Goal: Information Seeking & Learning: Stay updated

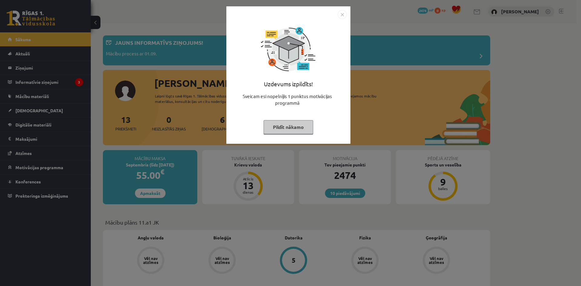
click at [343, 16] on img "Close" at bounding box center [342, 14] width 9 height 9
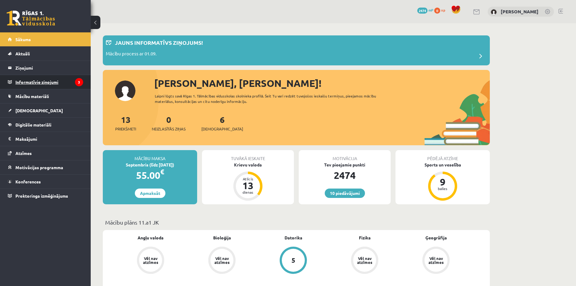
click at [60, 82] on legend "Informatīvie ziņojumi 3" at bounding box center [49, 82] width 68 height 14
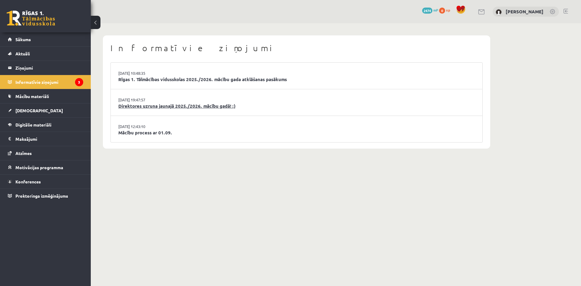
click at [195, 106] on link "Direktores uzruna jaunajā 2025./2026. mācību gadā! :)" at bounding box center [296, 106] width 356 height 7
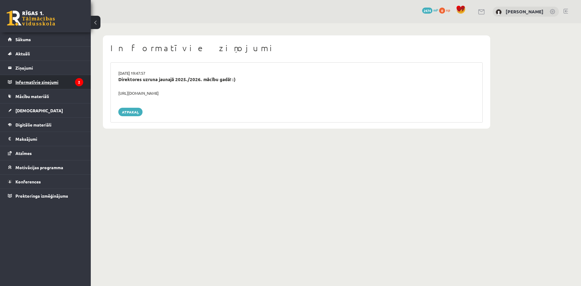
click at [67, 82] on legend "Informatīvie ziņojumi 2" at bounding box center [49, 82] width 68 height 14
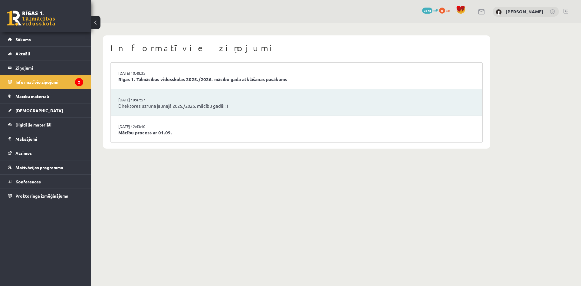
click at [137, 131] on link "Mācību process ar 01.09." at bounding box center [296, 132] width 356 height 7
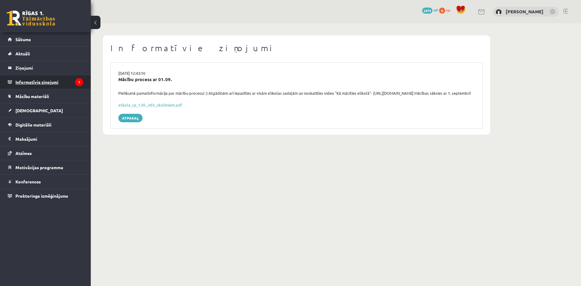
click at [64, 84] on legend "Informatīvie ziņojumi 1" at bounding box center [49, 82] width 68 height 14
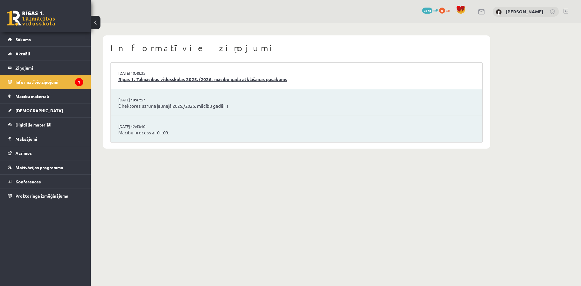
click at [136, 83] on link "Rīgas 1. Tālmācības vidusskolas 2025./2026. mācību gada atklāšanas pasākums" at bounding box center [296, 79] width 356 height 7
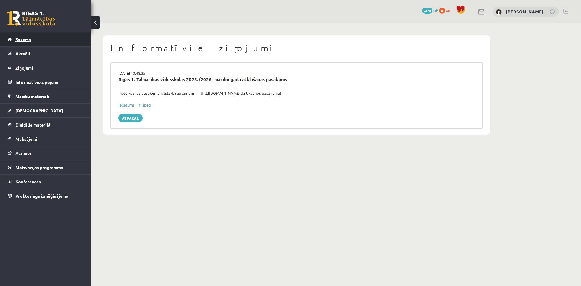
click at [30, 41] on span "Sākums" at bounding box center [22, 39] width 15 height 5
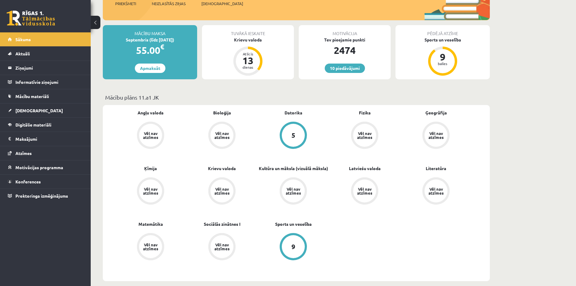
scroll to position [30, 0]
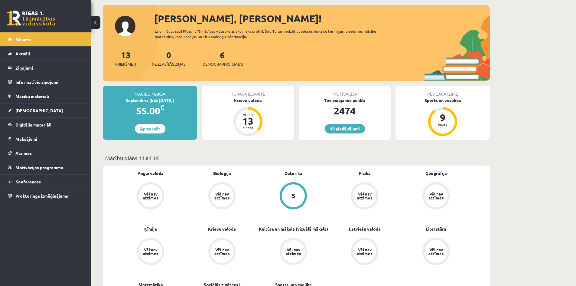
click at [347, 125] on link "10 piedāvājumi" at bounding box center [345, 128] width 40 height 9
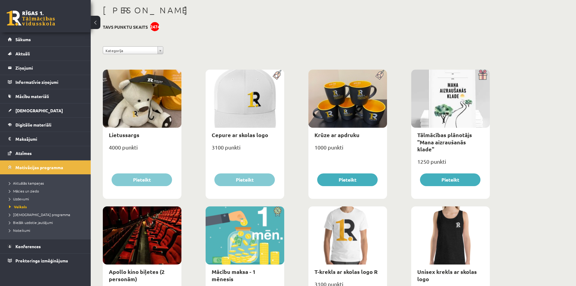
scroll to position [60, 0]
